Goal: Information Seeking & Learning: Learn about a topic

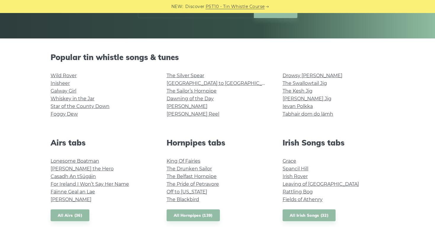
scroll to position [118, 0]
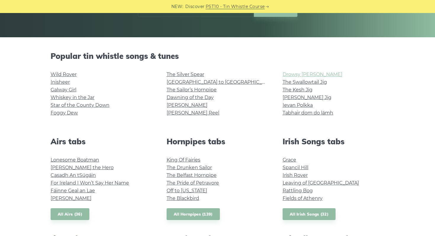
click at [301, 74] on link "Drowsy Maggie" at bounding box center [313, 75] width 60 height 6
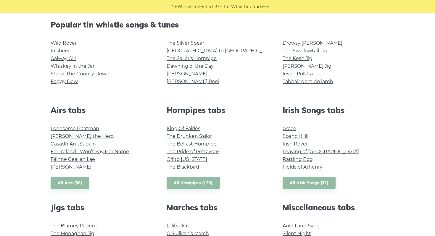
scroll to position [150, 0]
click at [187, 128] on link "King Of Fairies" at bounding box center [184, 129] width 34 height 6
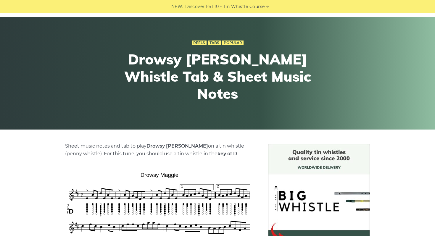
scroll to position [9, 0]
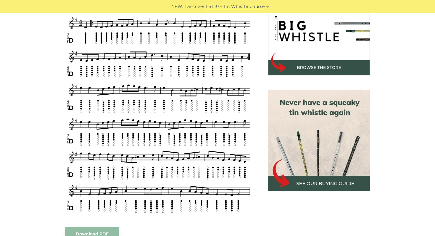
scroll to position [198, 0]
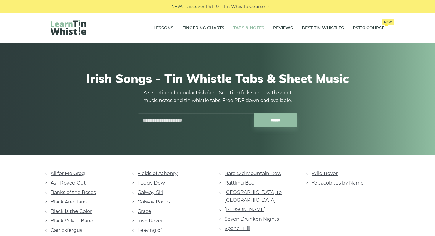
click at [245, 26] on link "Tabs & Notes" at bounding box center [248, 28] width 31 height 15
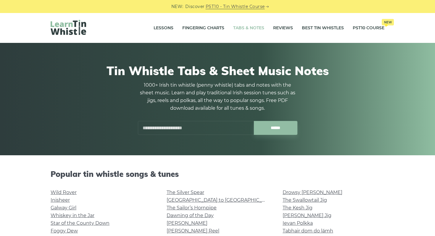
click at [177, 126] on input "text" at bounding box center [196, 128] width 116 height 14
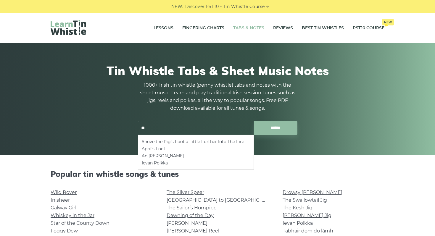
type input "*"
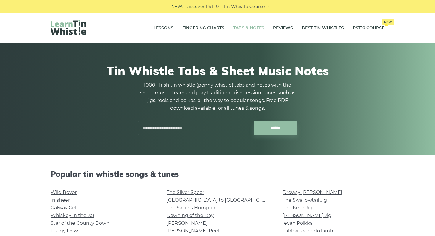
type input "*"
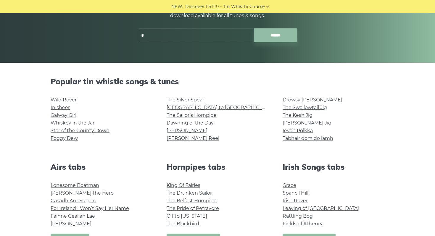
scroll to position [94, 0]
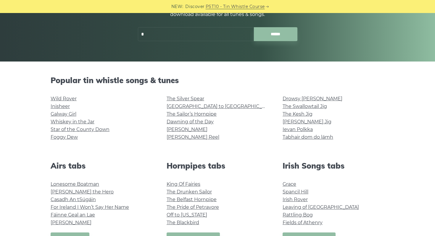
type input "*"
